Goal: Task Accomplishment & Management: Use online tool/utility

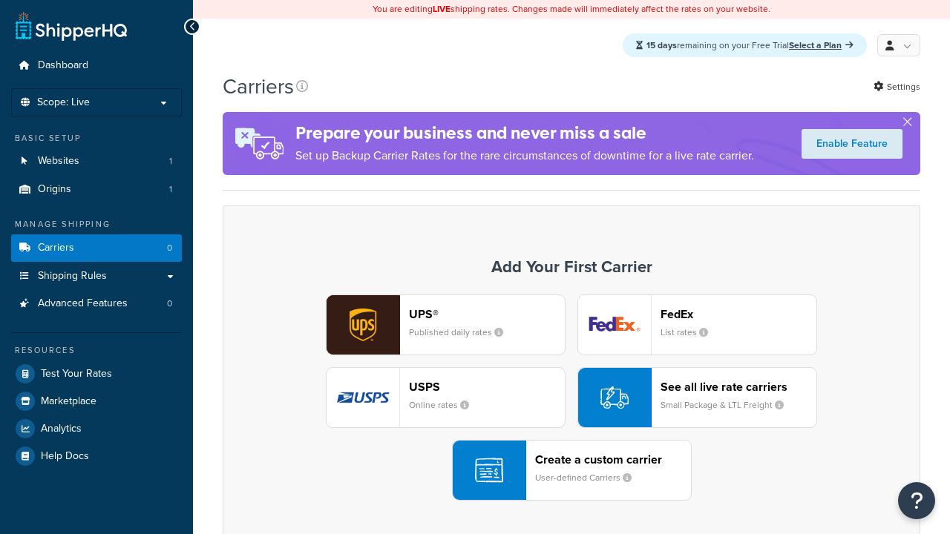
click at [572, 471] on div "Create a custom carrier User-defined Carriers" at bounding box center [613, 471] width 156 height 36
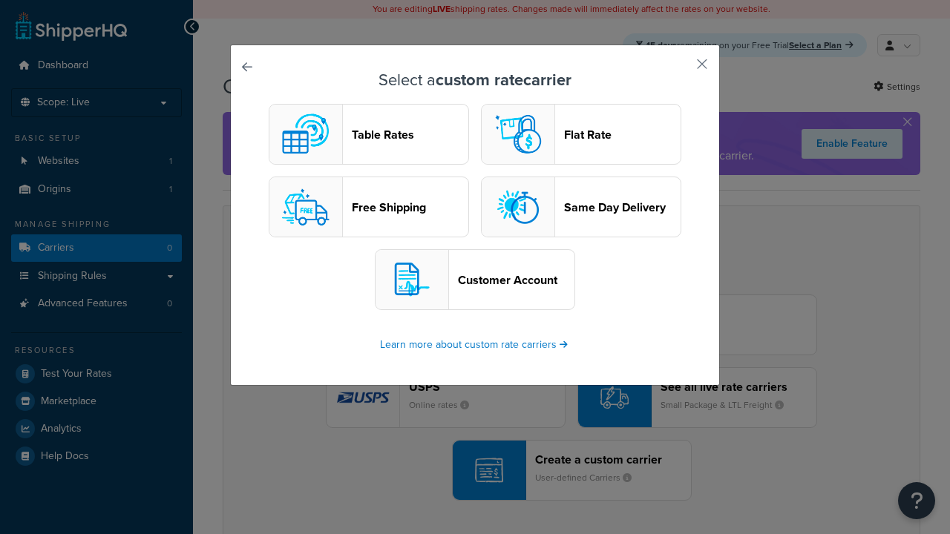
click at [369, 135] on header "Table Rates" at bounding box center [410, 135] width 117 height 14
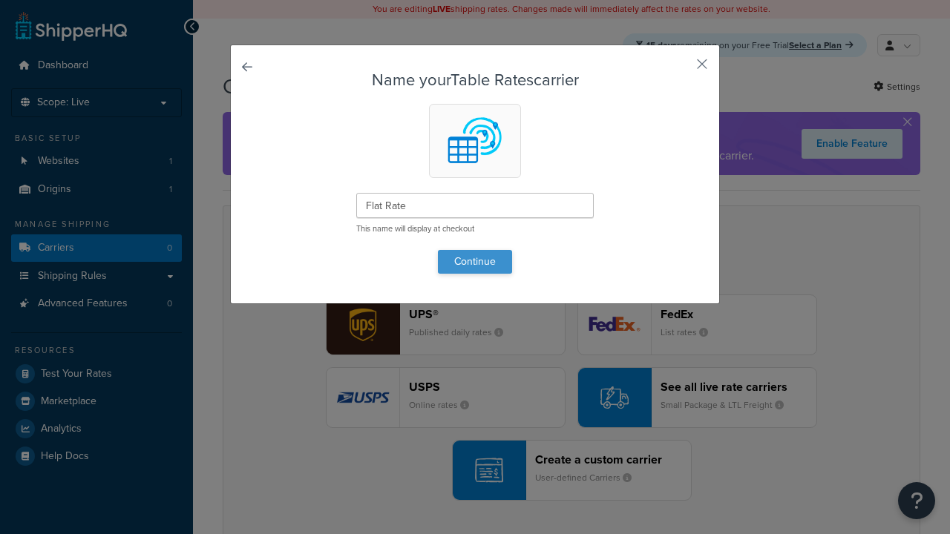
type input "Flat Rate"
click at [475, 261] on button "Continue" at bounding box center [475, 262] width 74 height 24
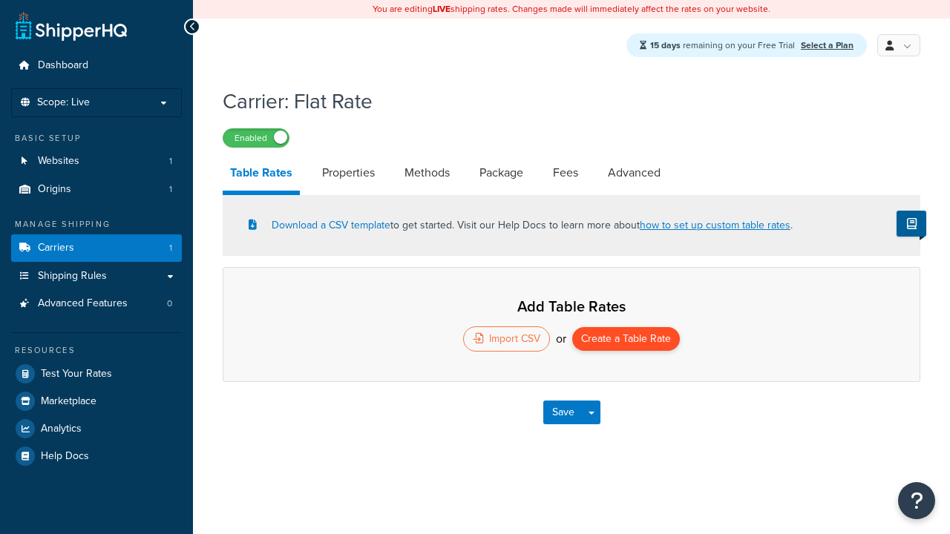
click at [626, 341] on button "Create a Table Rate" at bounding box center [626, 339] width 108 height 24
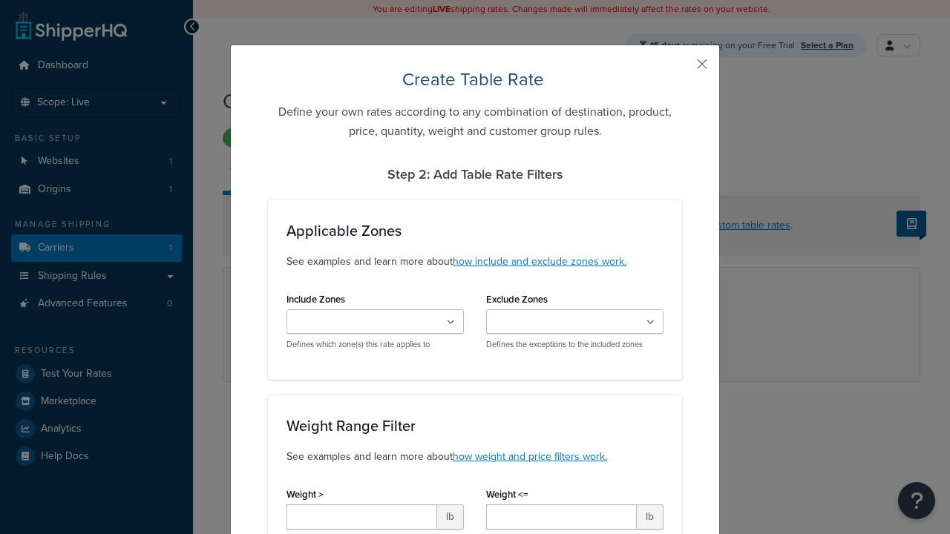
type input "10"
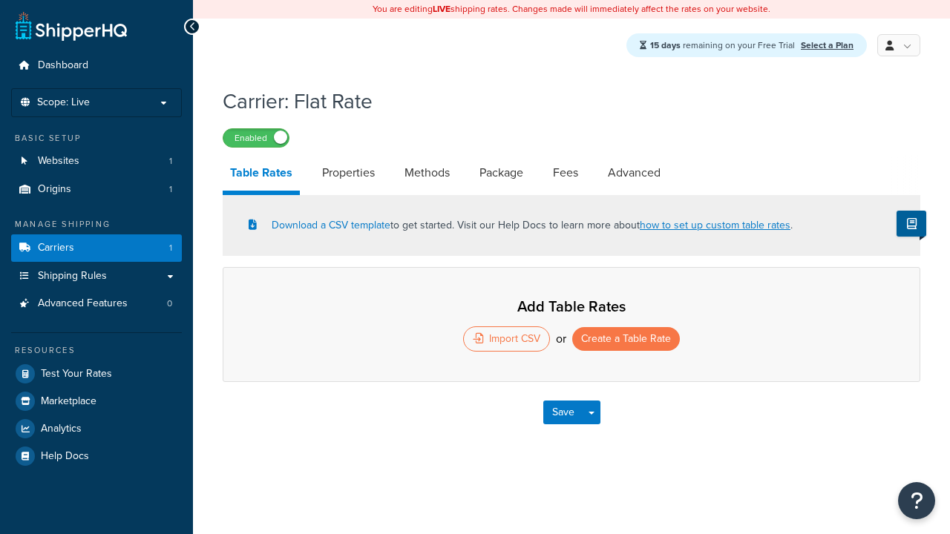
select select "25"
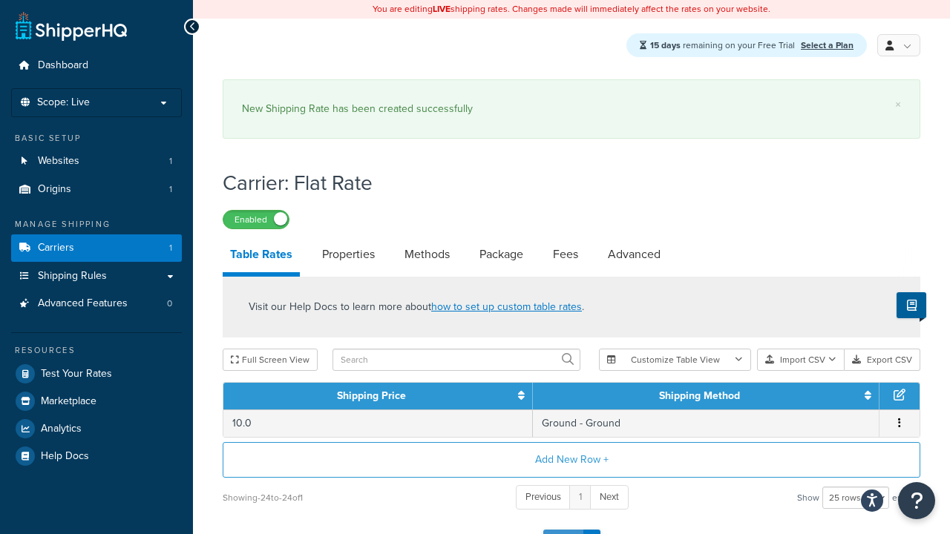
click at [563, 530] on button "Save" at bounding box center [563, 542] width 40 height 24
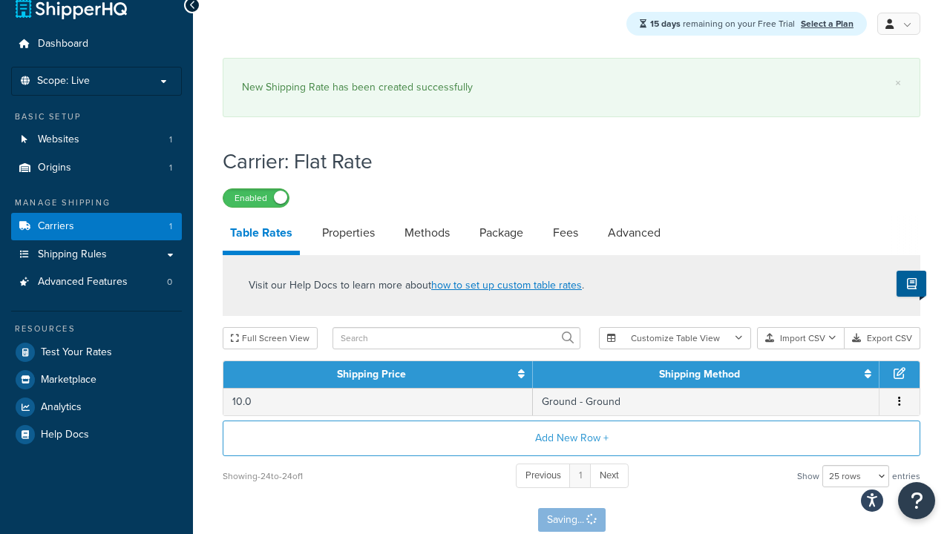
scroll to position [0, 0]
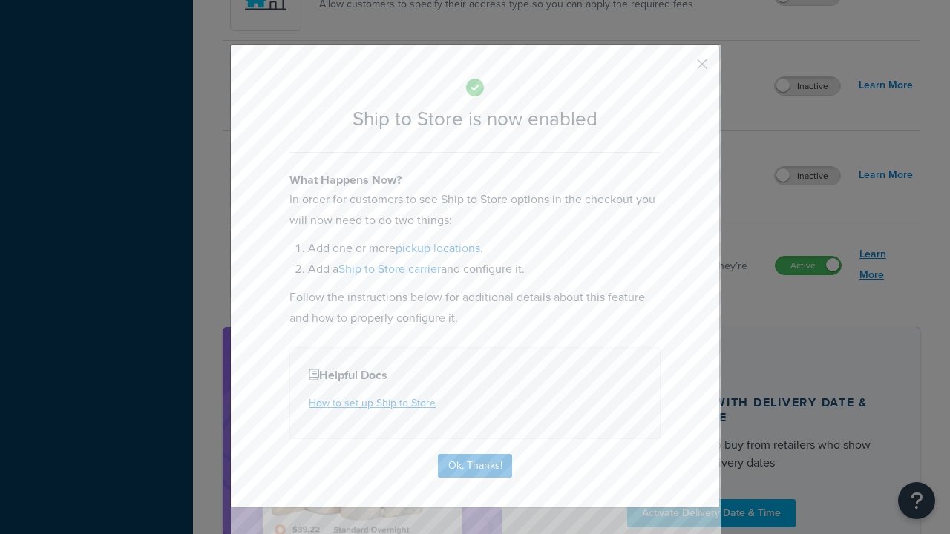
click at [475, 465] on button "Ok, Thanks!" at bounding box center [475, 466] width 74 height 24
click at [886, 266] on link "Learn More" at bounding box center [886, 265] width 53 height 42
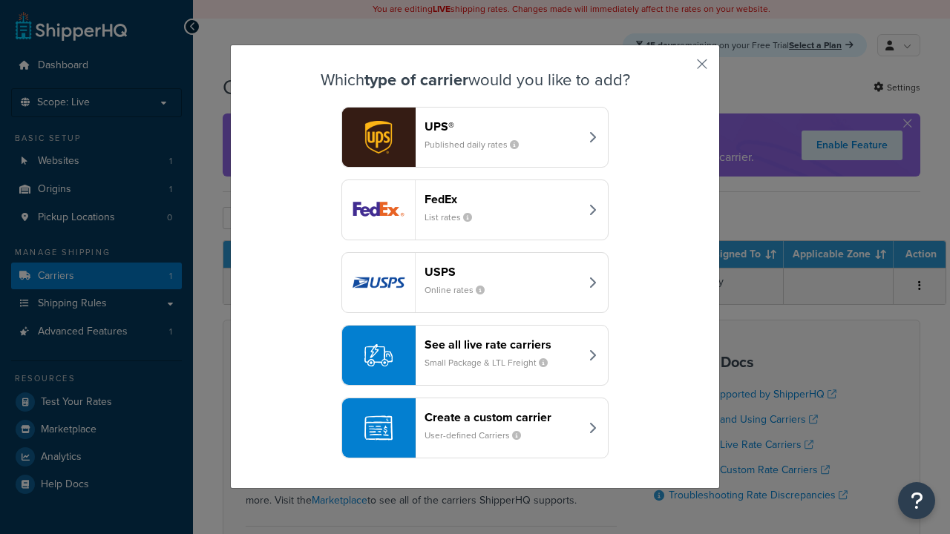
click at [475, 429] on div "Create a custom carrier User-defined Carriers" at bounding box center [502, 428] width 155 height 36
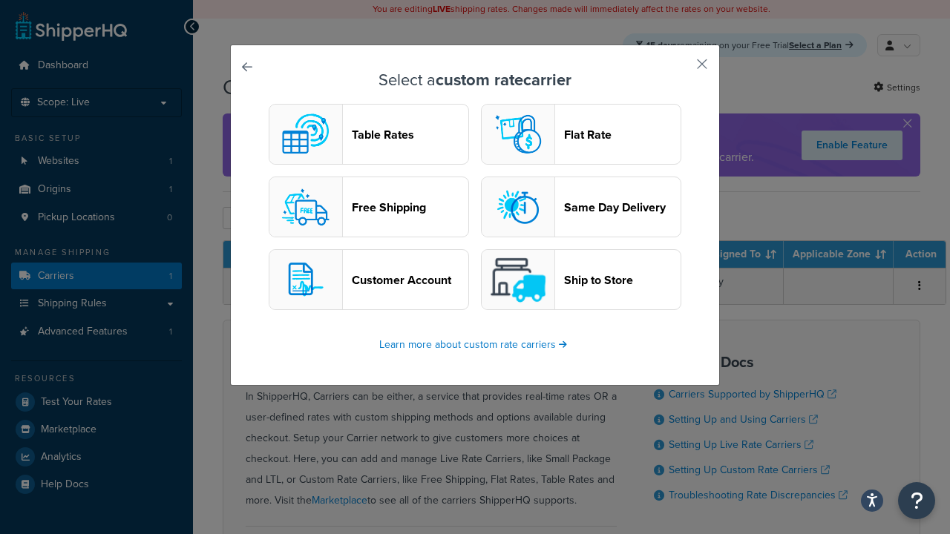
click at [581, 281] on header "Ship to Store" at bounding box center [622, 280] width 117 height 14
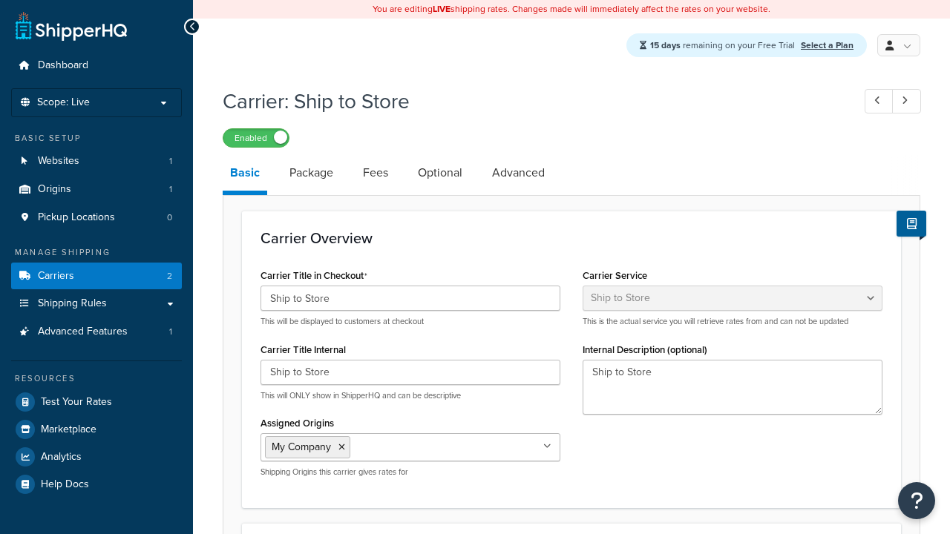
select select "shipToStore"
select select "181797"
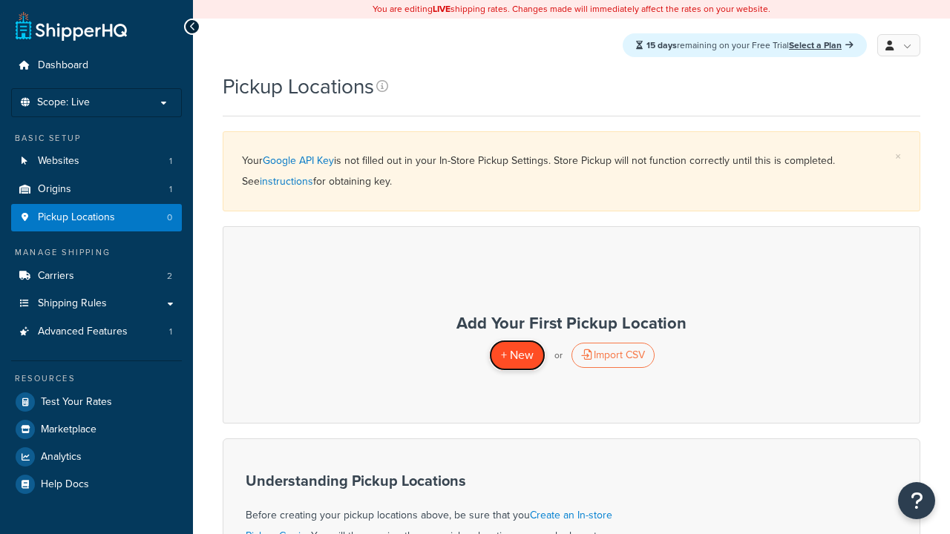
click at [517, 356] on span "+ New" at bounding box center [517, 355] width 33 height 17
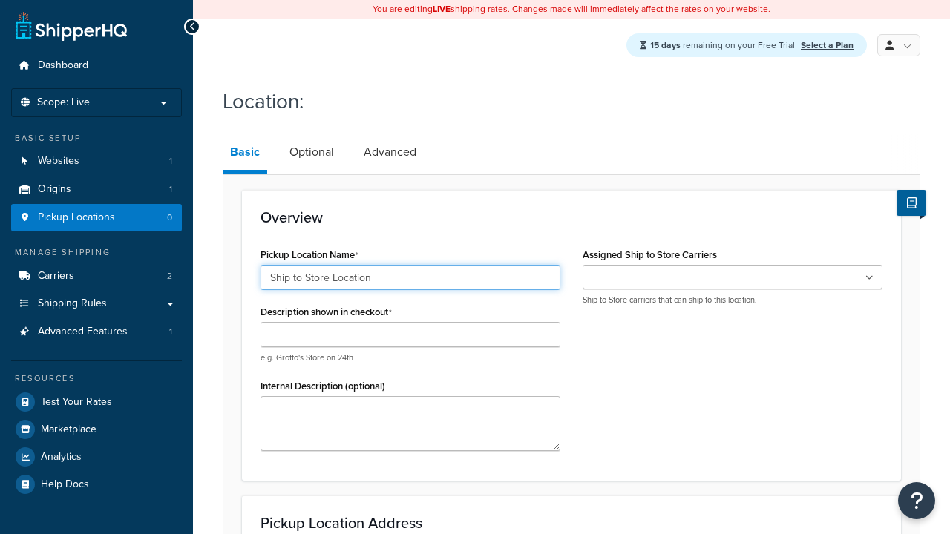
type input "Ship to Store Location"
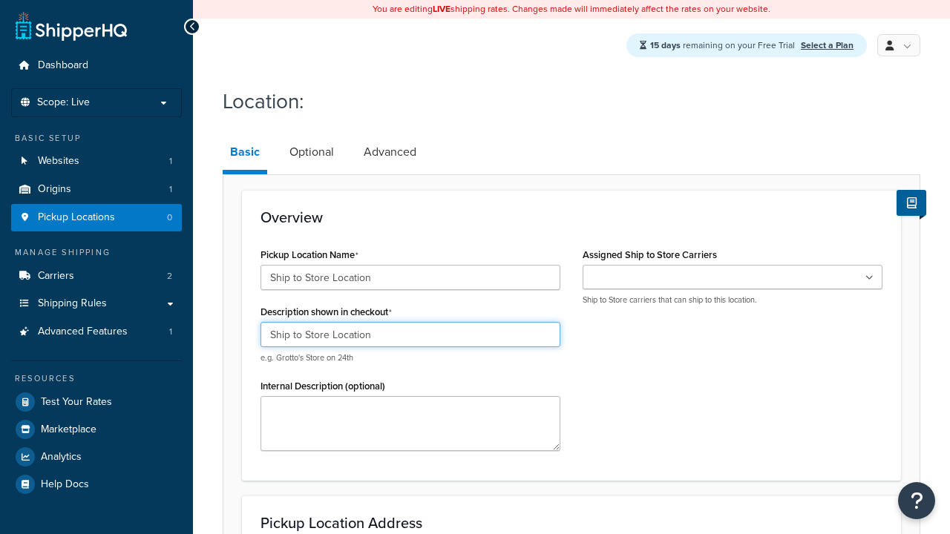
type input "Ship to Store Location"
click at [733, 278] on ul at bounding box center [733, 277] width 300 height 24
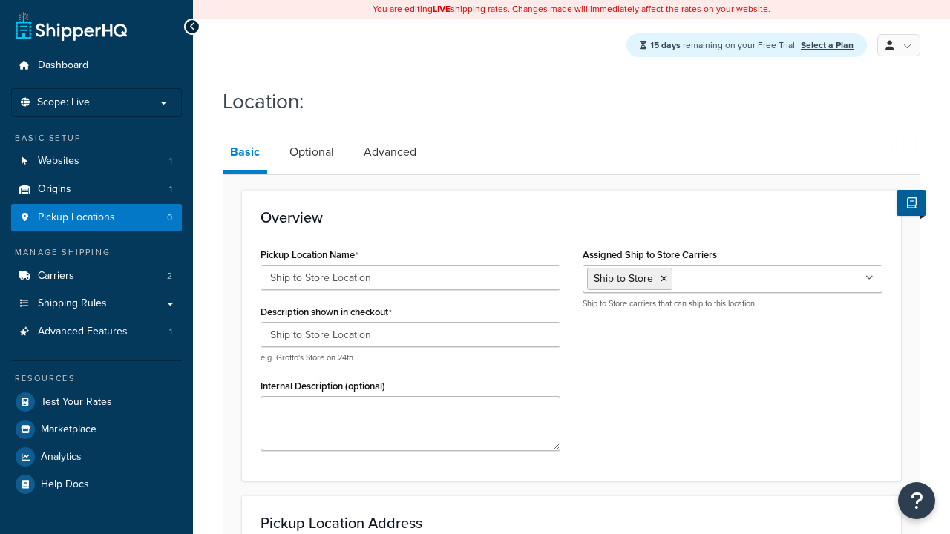
type input "2556 Bark Wood Road"
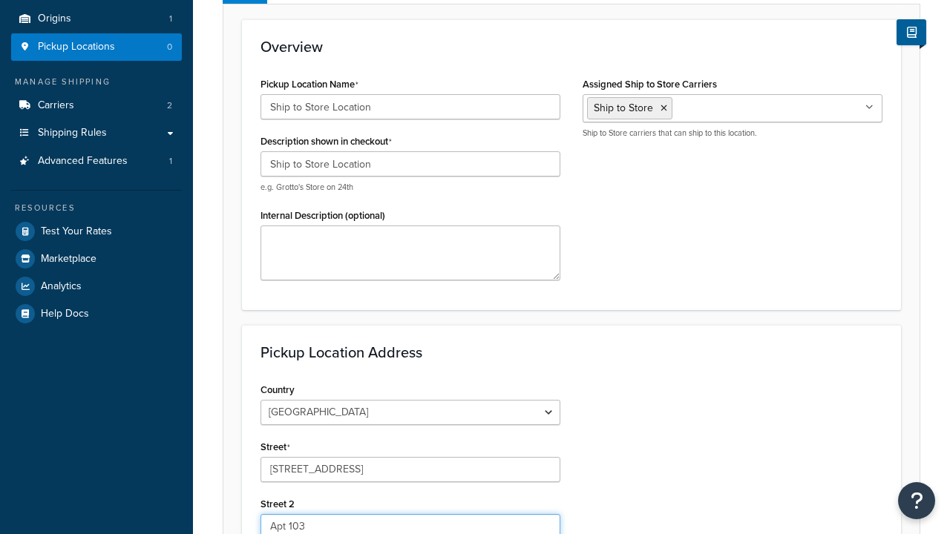
type input "Apt 103"
type input "Schaumburg"
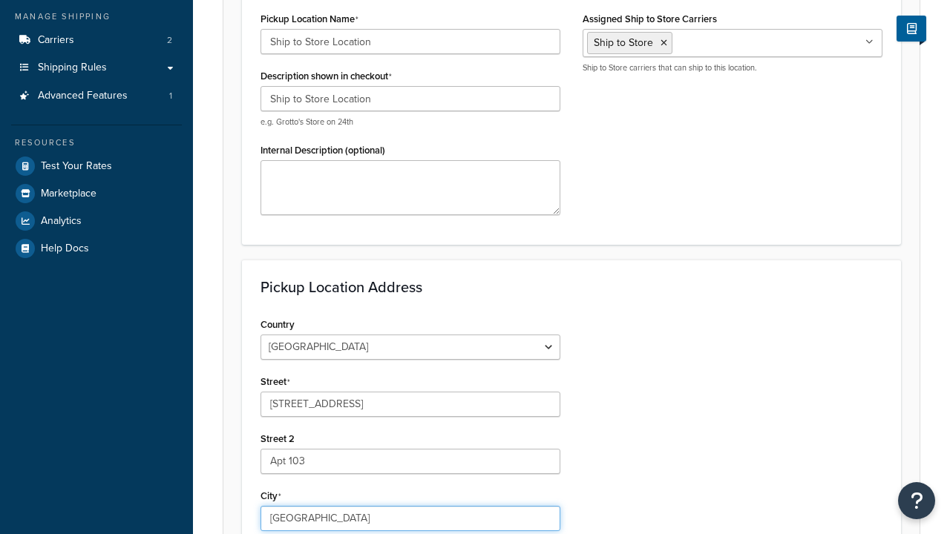
select select "13"
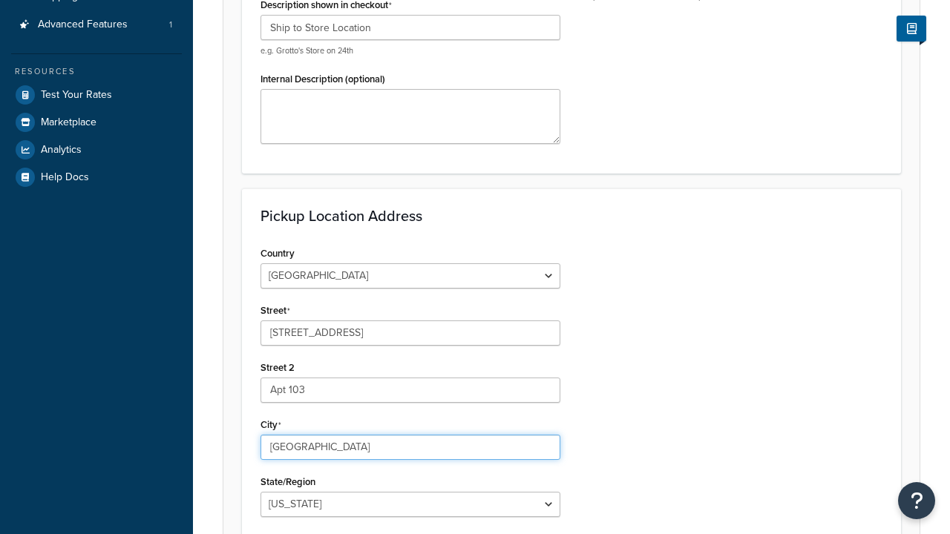
type input "Schaumburg"
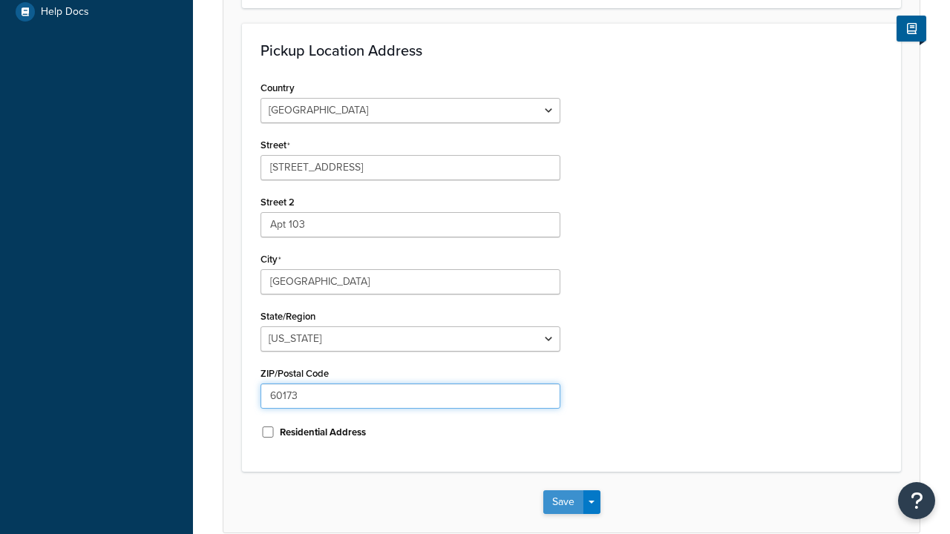
type input "60173"
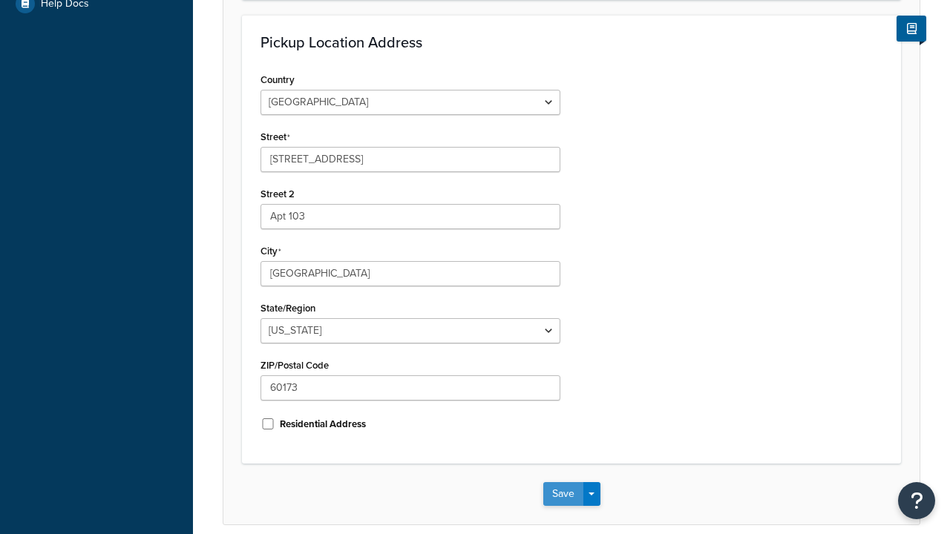
click at [563, 482] on button "Save" at bounding box center [563, 494] width 40 height 24
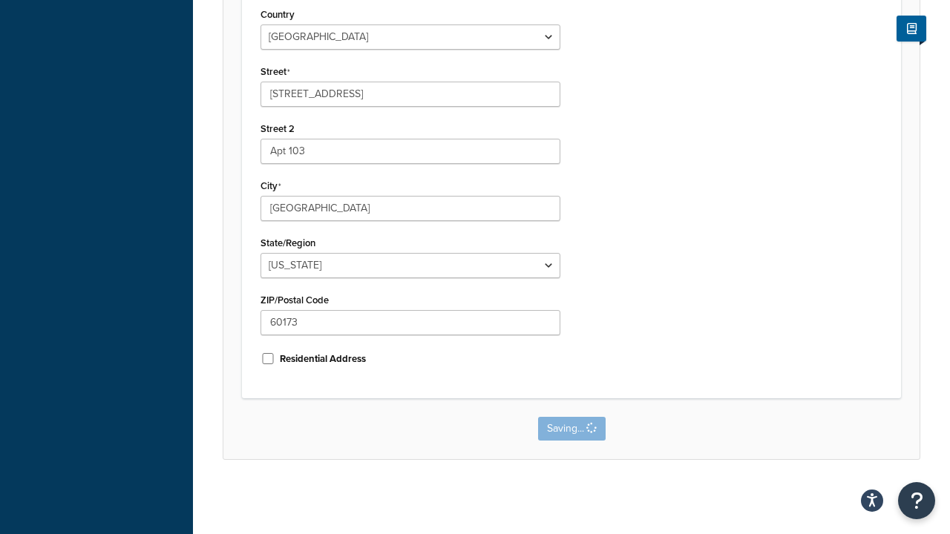
scroll to position [0, 0]
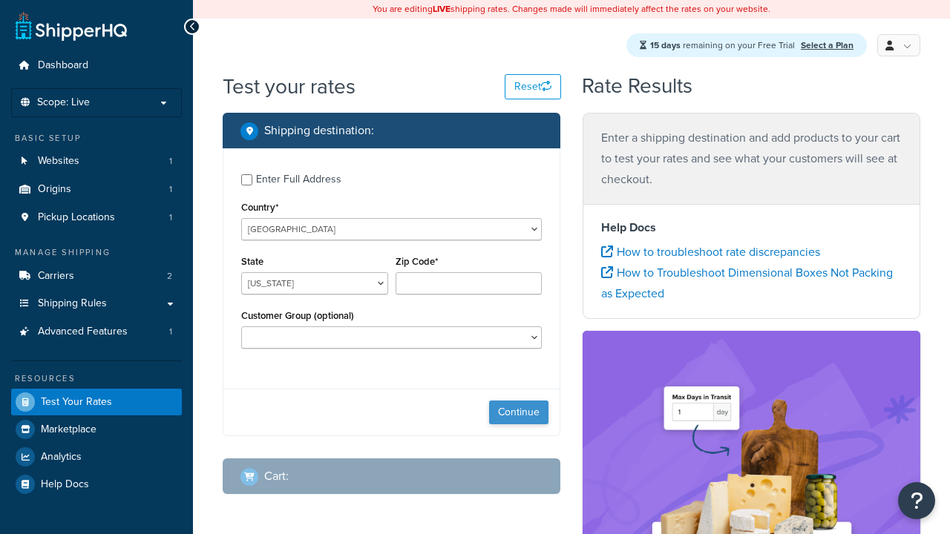
click at [519, 415] on button "Continue" at bounding box center [518, 413] width 59 height 24
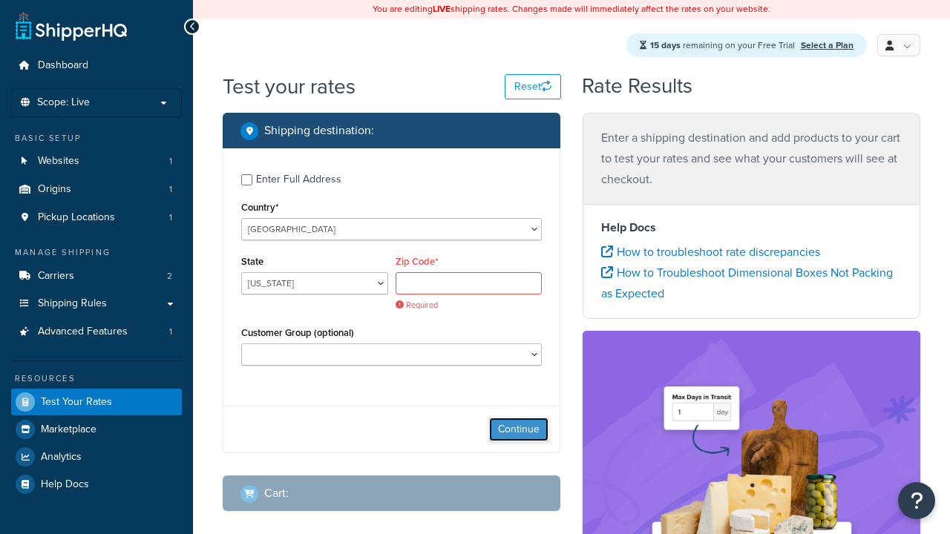
select select "IL"
type input "60173"
click at [519, 418] on button "Continue" at bounding box center [518, 430] width 59 height 24
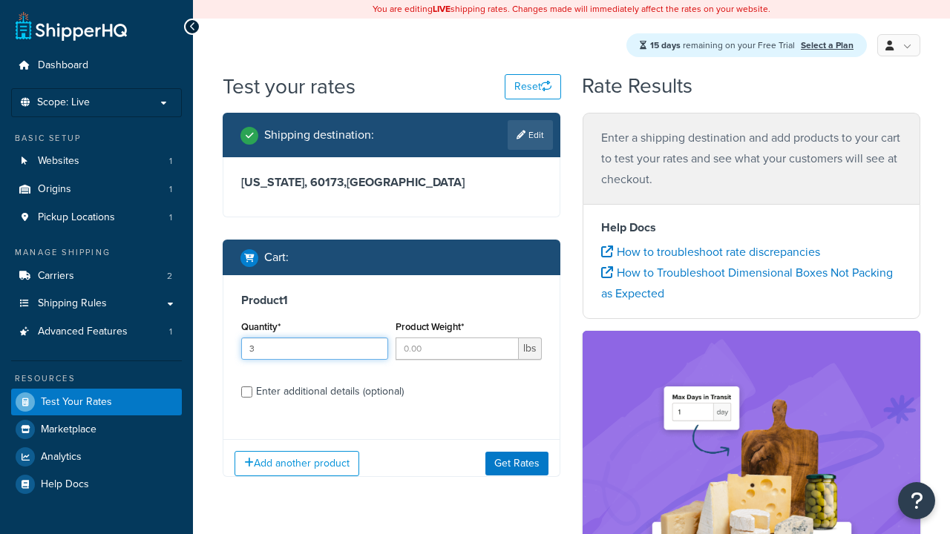
type input "3"
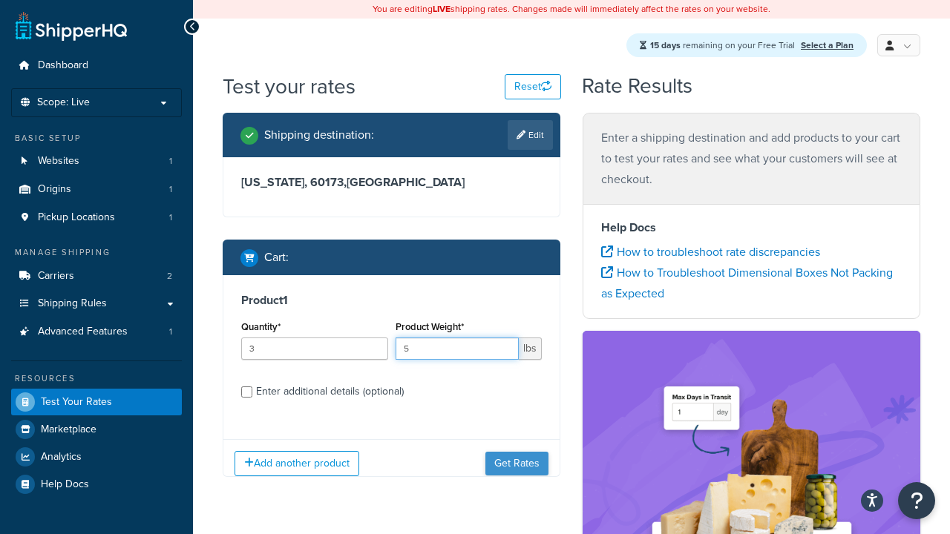
type input "5"
click at [517, 464] on button "Get Rates" at bounding box center [516, 464] width 63 height 24
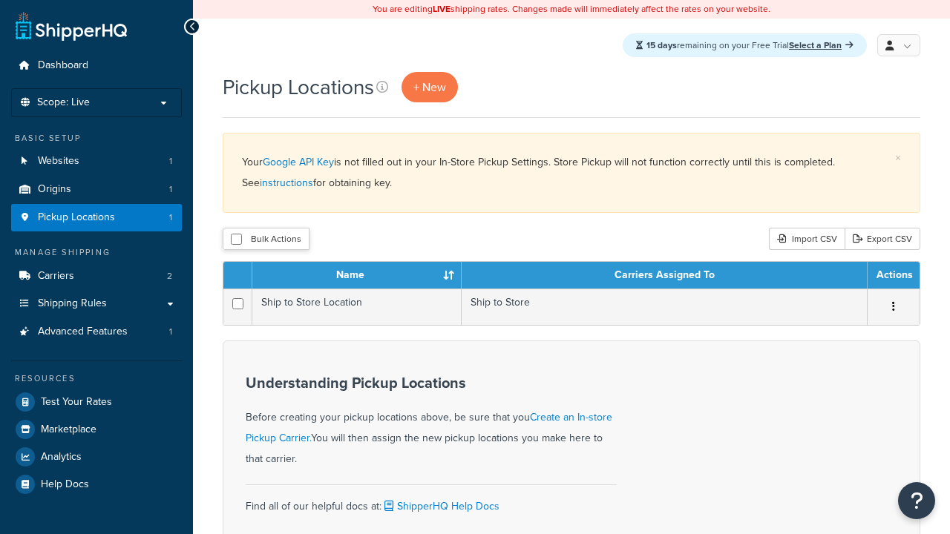
click at [236, 240] on input "checkbox" at bounding box center [236, 239] width 11 height 11
checkbox input "true"
click at [0, 0] on button "Delete" at bounding box center [0, 0] width 0 height 0
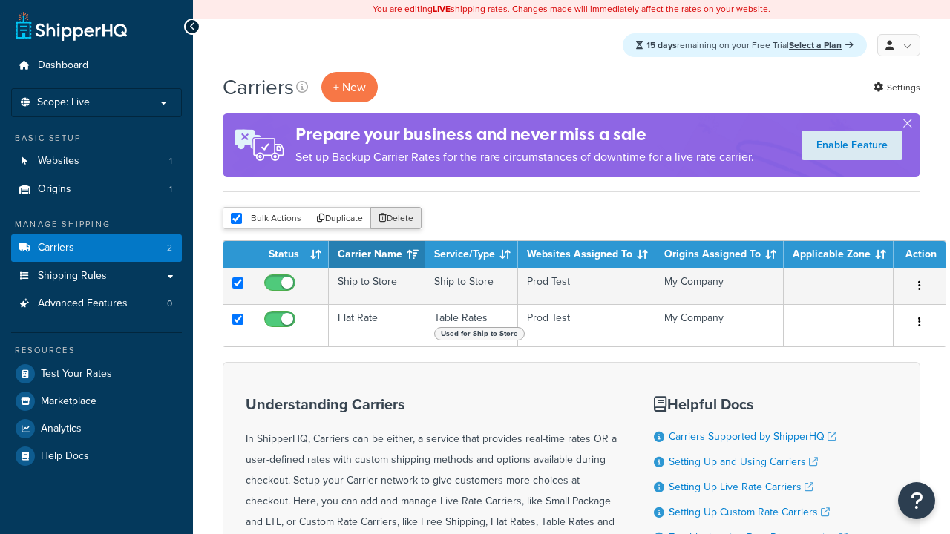
click at [395, 220] on button "Delete" at bounding box center [395, 218] width 51 height 22
